Goal: Information Seeking & Learning: Learn about a topic

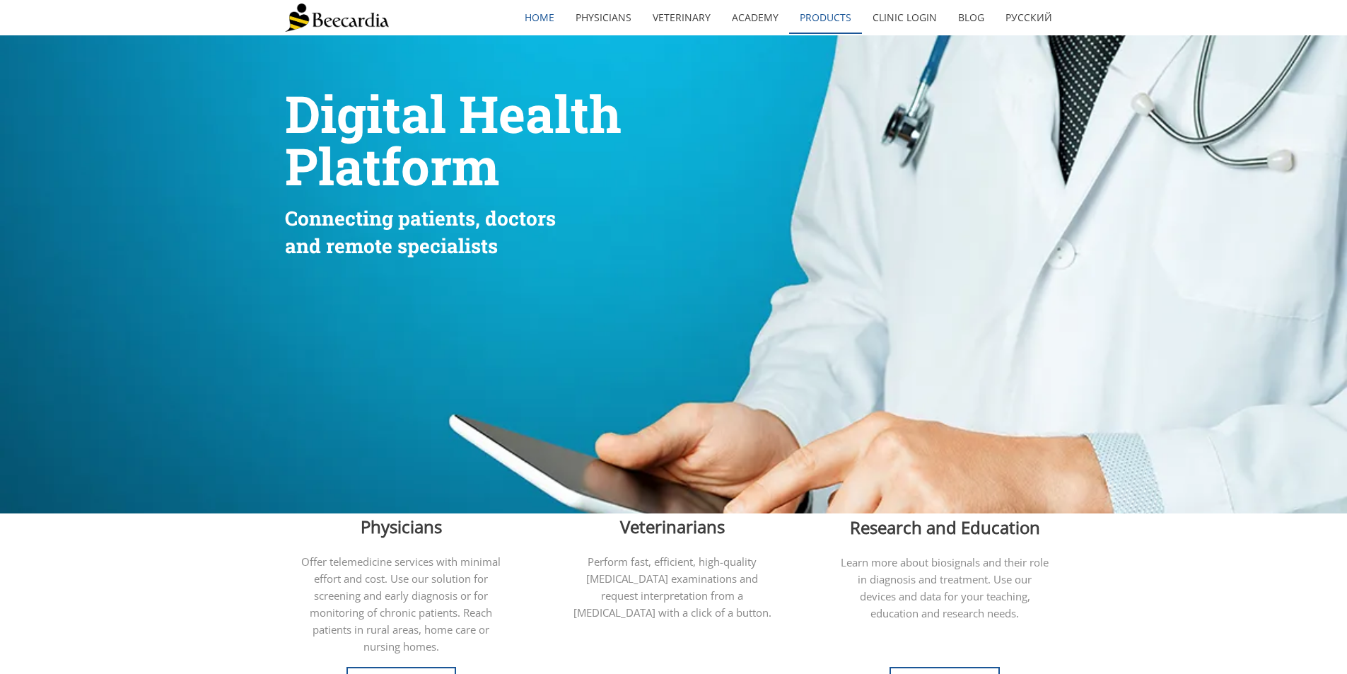
click at [835, 16] on link "Products" at bounding box center [825, 17] width 73 height 33
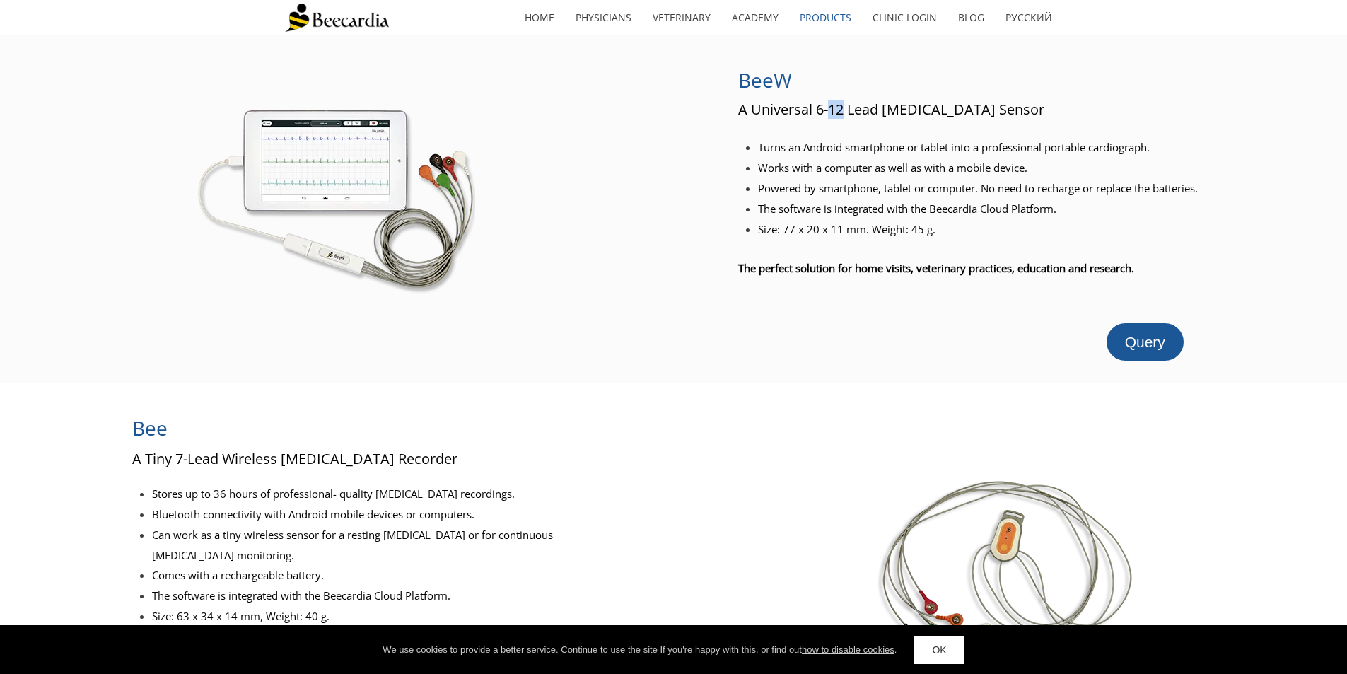
drag, startPoint x: 831, startPoint y: 110, endPoint x: 847, endPoint y: 113, distance: 16.0
click at [847, 113] on span "A Universal 6-12 Lead [MEDICAL_DATA] Sensor" at bounding box center [891, 109] width 306 height 19
click at [1127, 336] on span "Query" at bounding box center [1145, 342] width 40 height 16
